Goal: Task Accomplishment & Management: Manage account settings

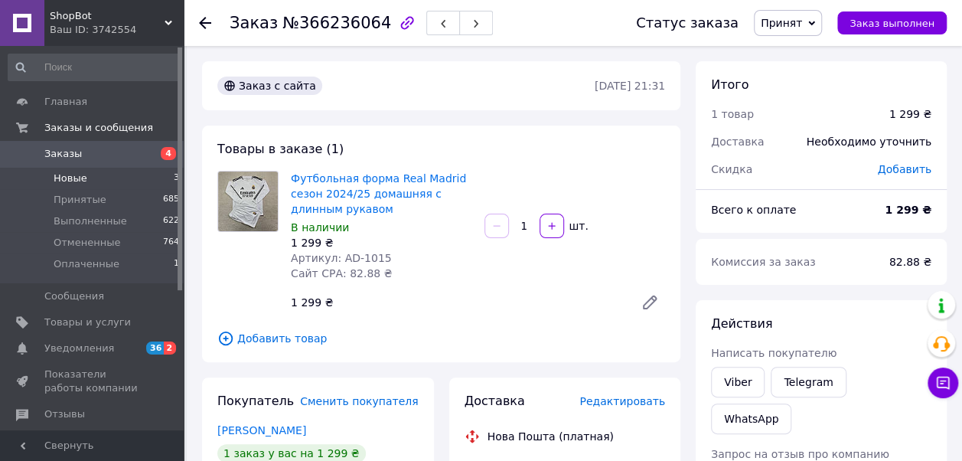
click at [103, 175] on li "Новые 3" at bounding box center [94, 178] width 188 height 21
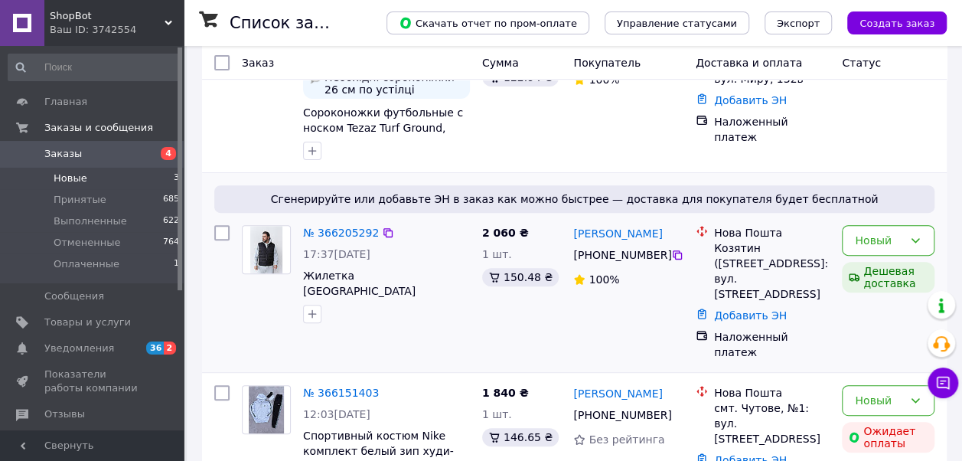
scroll to position [216, 0]
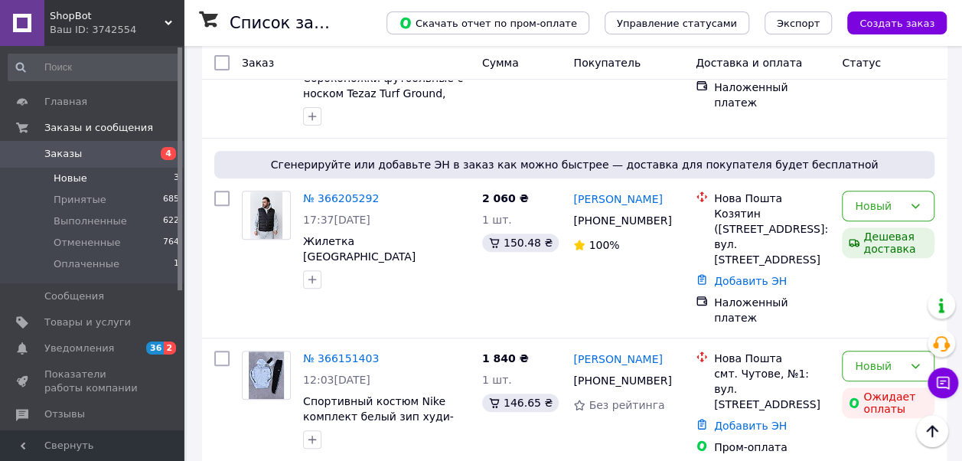
click at [77, 179] on span "Новые" at bounding box center [71, 178] width 34 height 14
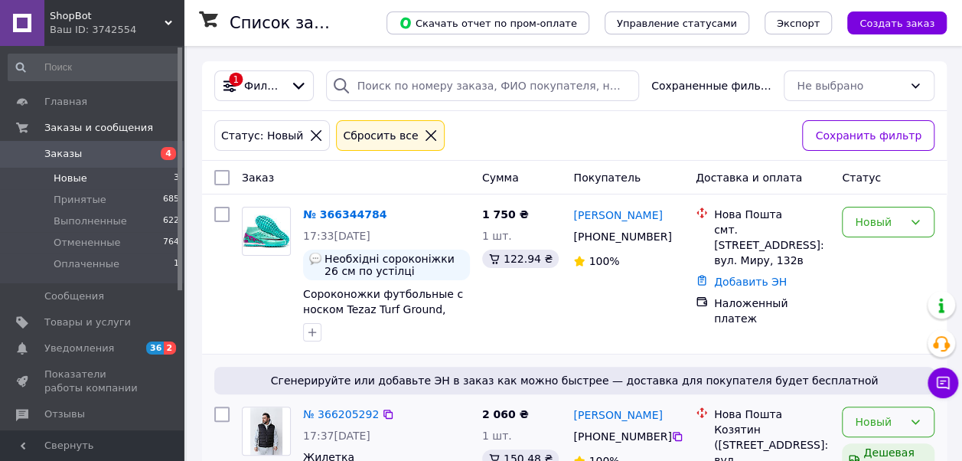
click at [873, 426] on div "Новый" at bounding box center [879, 421] width 48 height 17
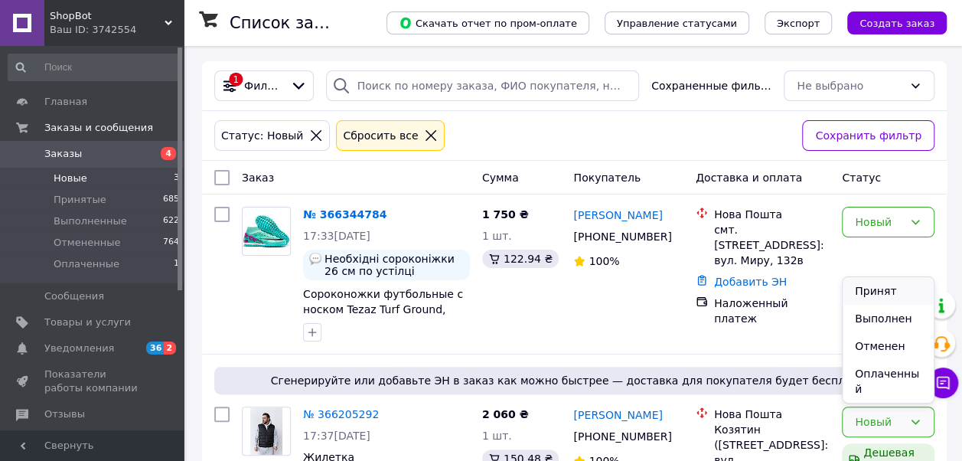
click at [877, 305] on li "Принят" at bounding box center [888, 291] width 91 height 28
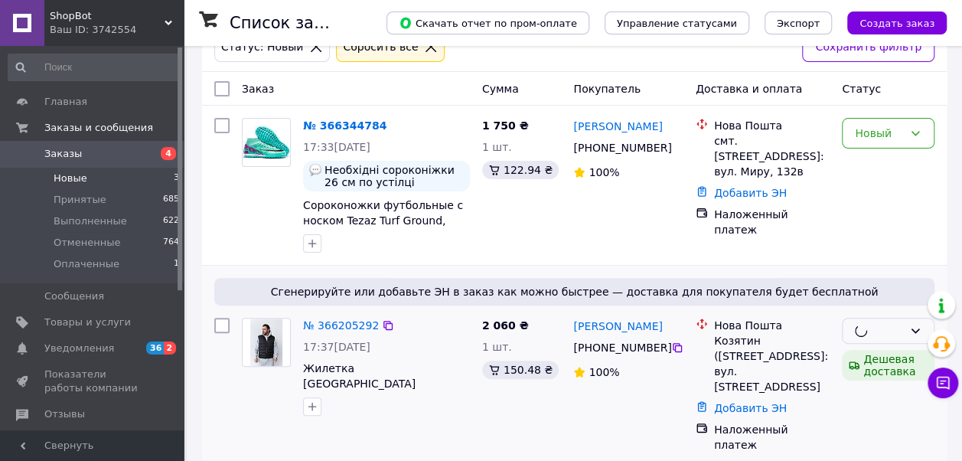
scroll to position [216, 0]
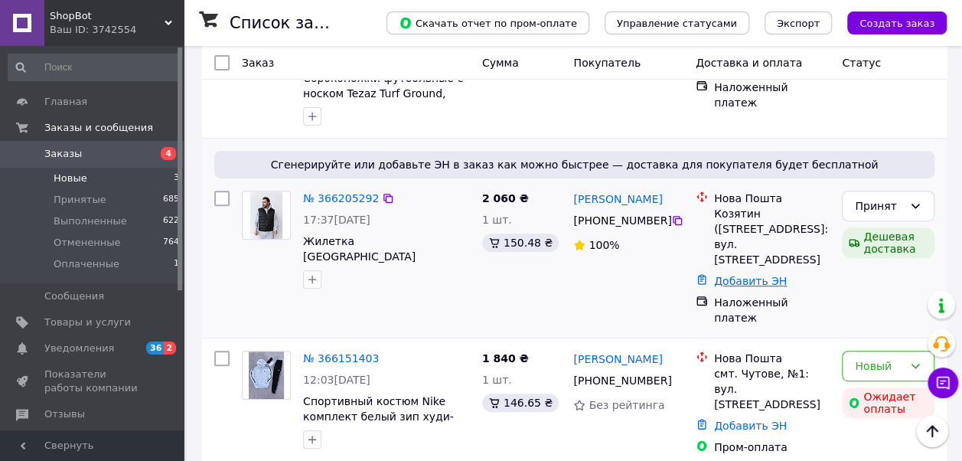
click at [753, 279] on link "Добавить ЭН" at bounding box center [750, 281] width 73 height 12
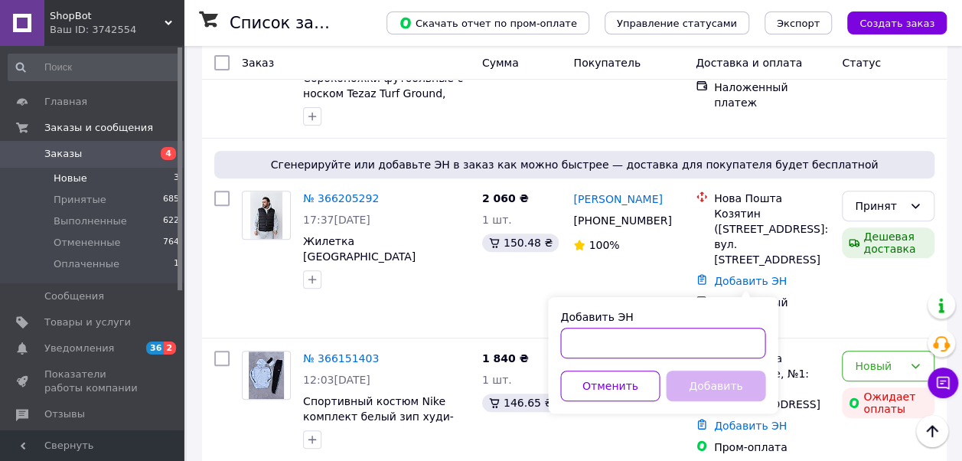
click at [636, 351] on input "Добавить ЭН" at bounding box center [662, 343] width 205 height 31
paste input "20451269230592"
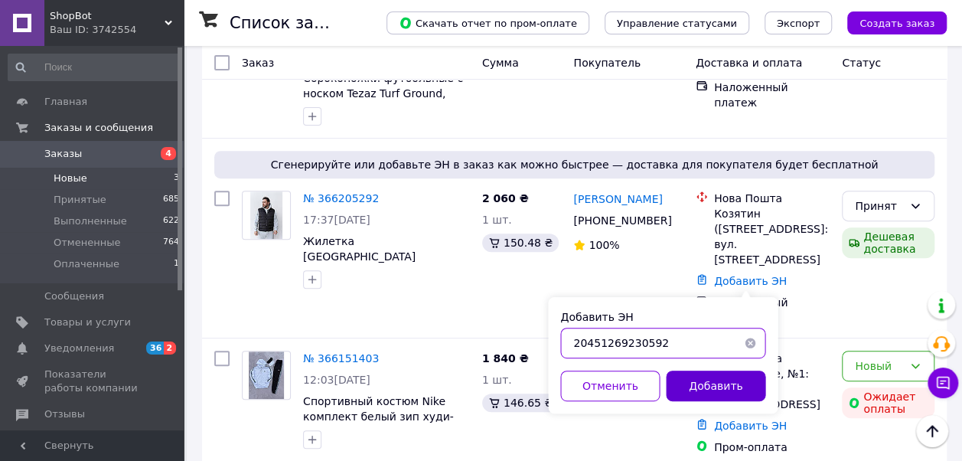
type input "20451269230592"
click at [703, 383] on button "Добавить" at bounding box center [715, 385] width 99 height 31
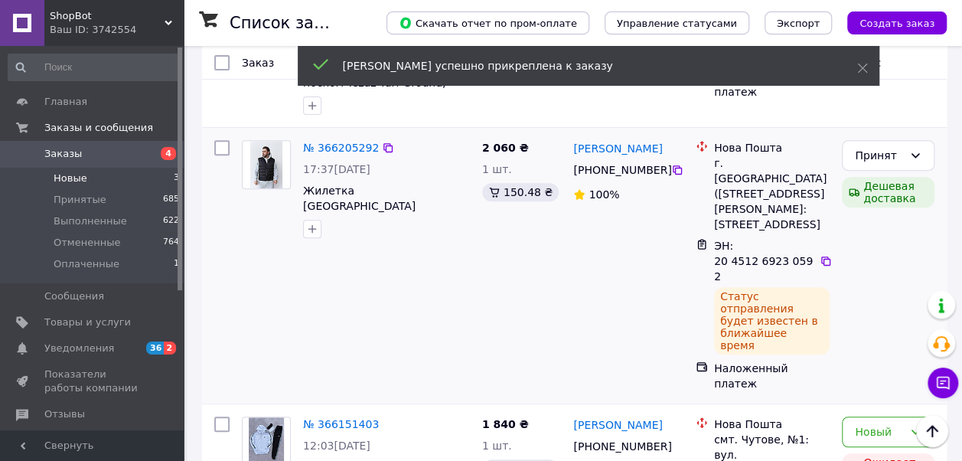
scroll to position [237, 0]
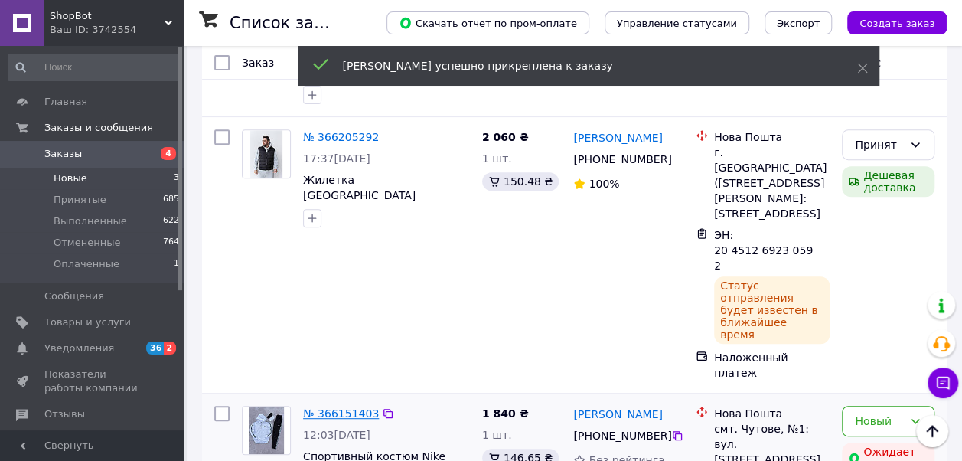
click at [321, 407] on link "№ 366151403" at bounding box center [341, 413] width 76 height 12
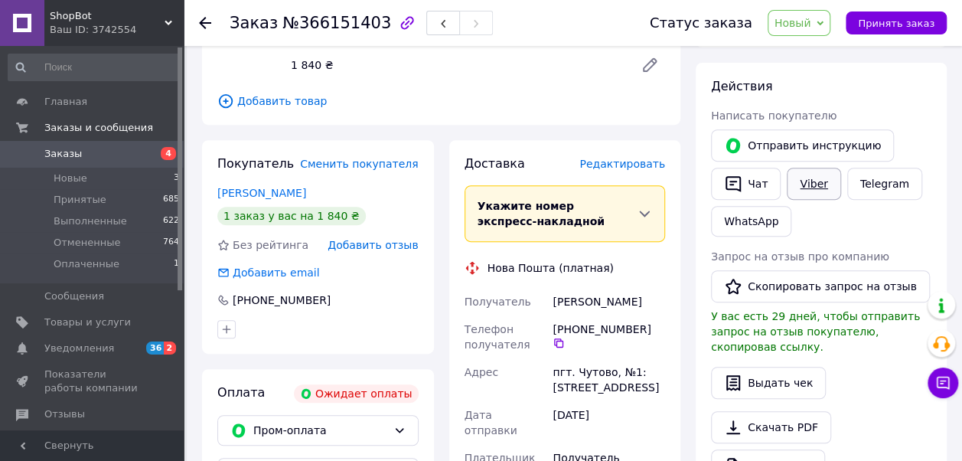
click at [811, 176] on link "Viber" at bounding box center [814, 184] width 54 height 32
click at [80, 172] on span "Новые" at bounding box center [71, 178] width 34 height 14
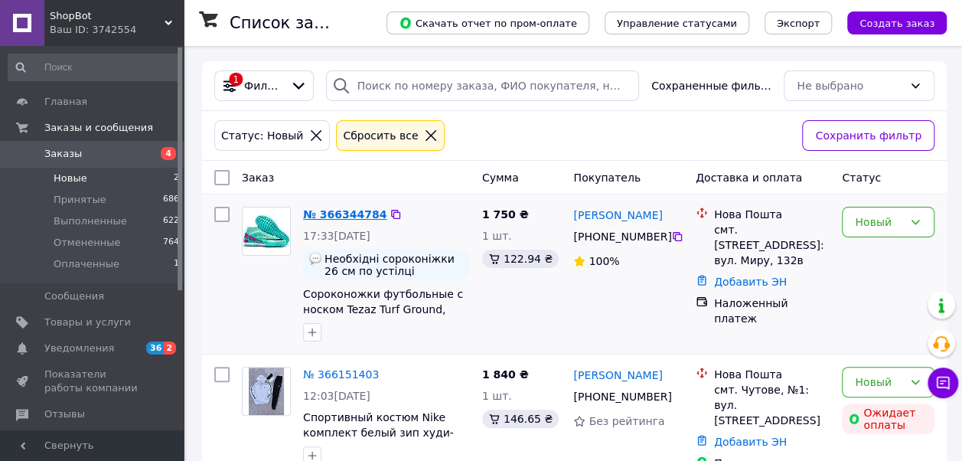
click at [334, 214] on link "№ 366344784" at bounding box center [344, 214] width 83 height 12
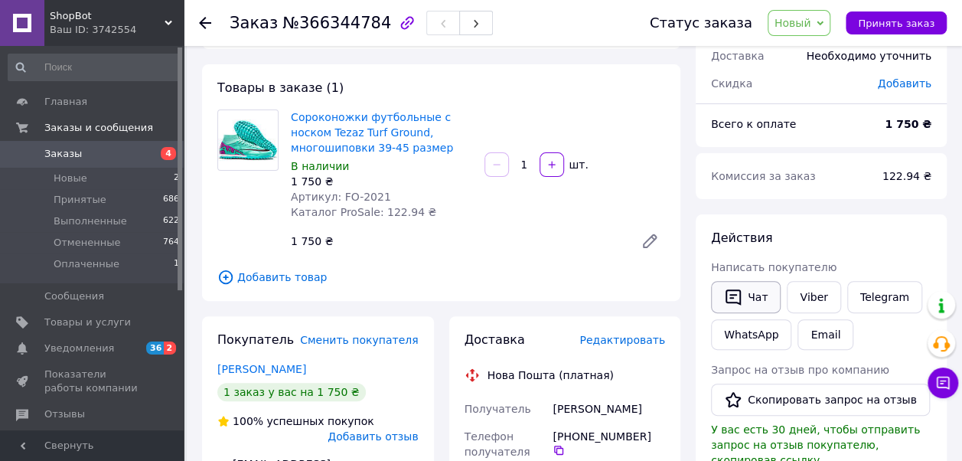
scroll to position [153, 0]
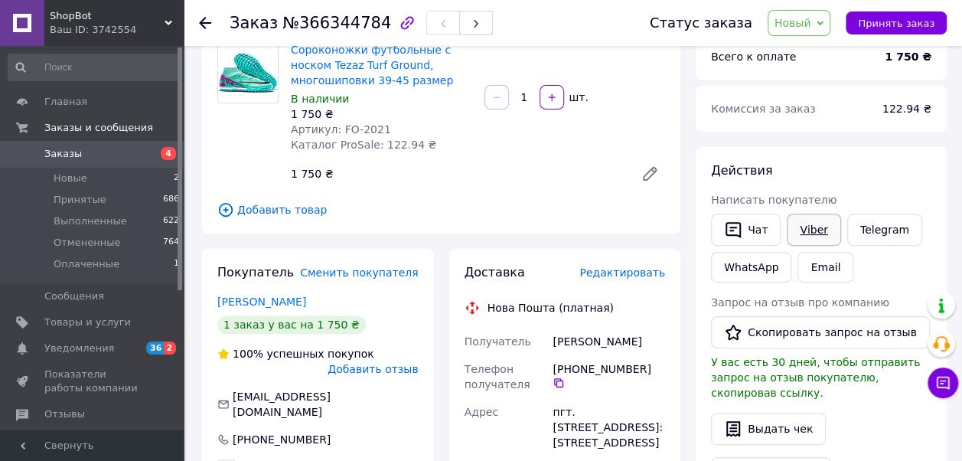
click at [801, 225] on link "Viber" at bounding box center [814, 230] width 54 height 32
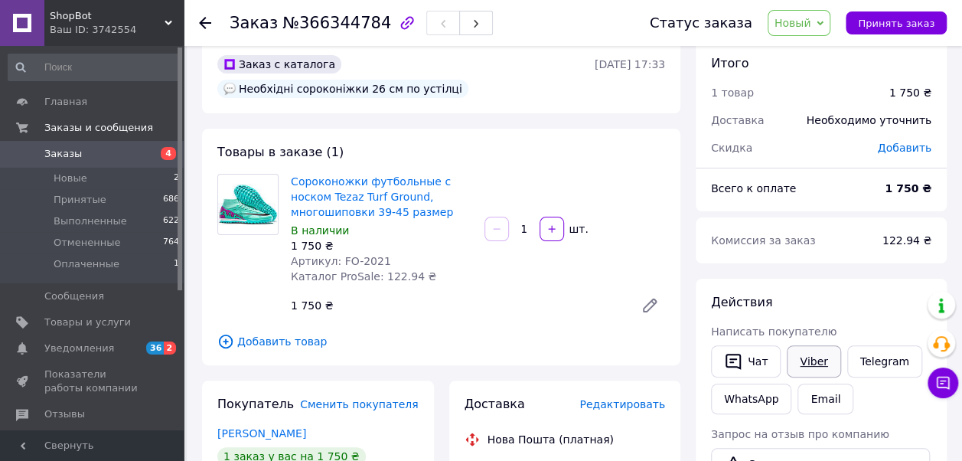
scroll to position [77, 0]
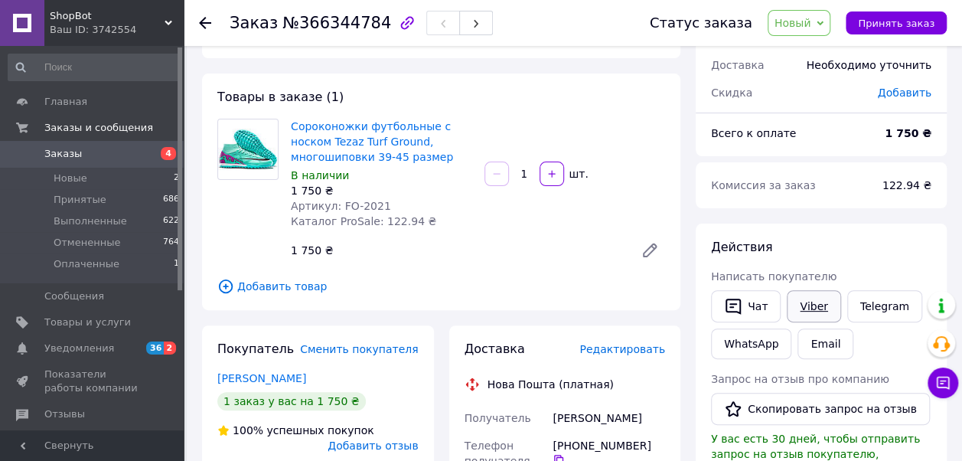
click at [808, 303] on link "Viber" at bounding box center [814, 306] width 54 height 32
click at [356, 120] on link "Сороконожки футбольные с носком Tezaz Turf Ground, многошиповки 39-45 размер" at bounding box center [372, 141] width 162 height 43
